Goal: Transaction & Acquisition: Purchase product/service

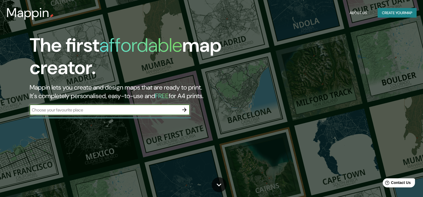
click at [66, 110] on input "text" at bounding box center [104, 110] width 149 height 6
type input "cochabamba"
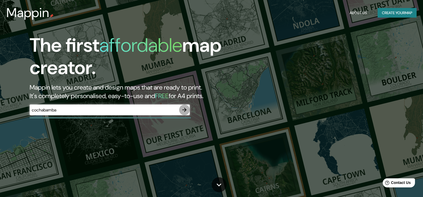
click at [185, 111] on icon "button" at bounding box center [184, 110] width 4 height 4
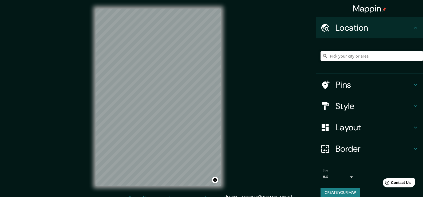
click at [370, 55] on input "Pick your city or area" at bounding box center [371, 56] width 102 height 10
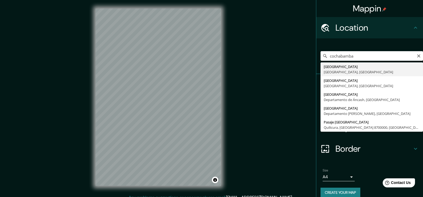
type input "[GEOGRAPHIC_DATA], [GEOGRAPHIC_DATA], [GEOGRAPHIC_DATA]"
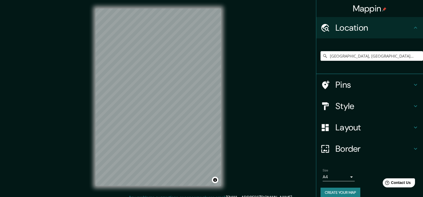
click at [342, 128] on h4 "Layout" at bounding box center [373, 127] width 77 height 11
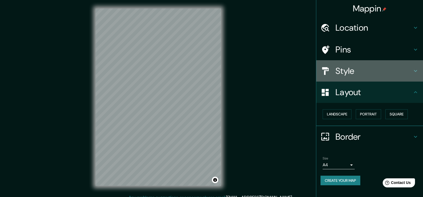
click at [344, 72] on h4 "Style" at bounding box center [373, 71] width 77 height 11
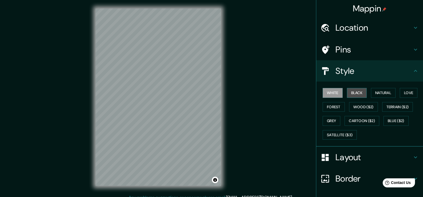
click at [352, 94] on button "Black" at bounding box center [357, 93] width 20 height 10
click at [374, 93] on button "Natural" at bounding box center [383, 93] width 25 height 10
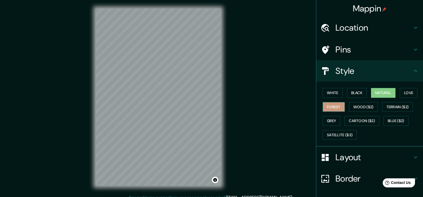
click at [332, 106] on button "Forest" at bounding box center [334, 107] width 22 height 10
click at [349, 109] on button "Wood ($2)" at bounding box center [363, 107] width 29 height 10
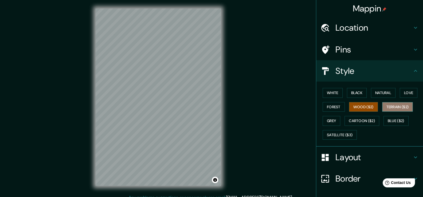
click at [390, 109] on button "Terrain ($2)" at bounding box center [397, 107] width 31 height 10
click at [327, 120] on button "Grey" at bounding box center [332, 121] width 18 height 10
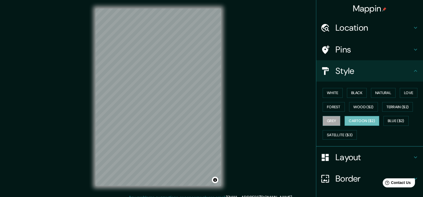
click at [351, 120] on button "Cartoon ($2)" at bounding box center [361, 121] width 35 height 10
click at [406, 119] on button "Blue ($2)" at bounding box center [395, 121] width 25 height 10
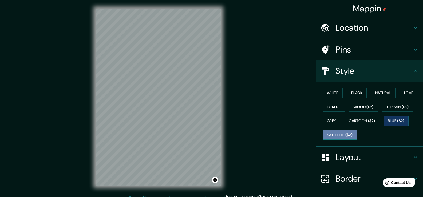
click at [335, 133] on button "Satellite ($3)" at bounding box center [340, 135] width 34 height 10
click at [328, 124] on button "Grey" at bounding box center [332, 121] width 18 height 10
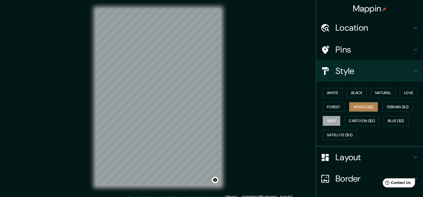
click at [363, 107] on button "Wood ($2)" at bounding box center [363, 107] width 29 height 10
